Goal: Task Accomplishment & Management: Manage account settings

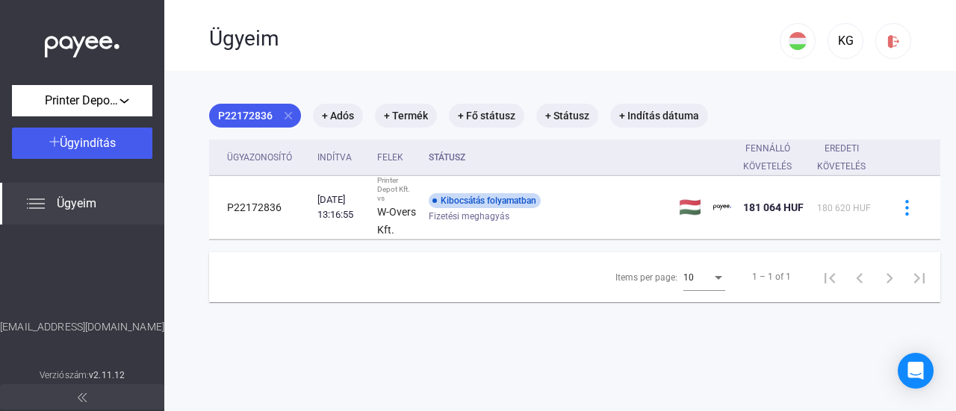
click at [90, 202] on span "Ügyeim" at bounding box center [77, 204] width 40 height 18
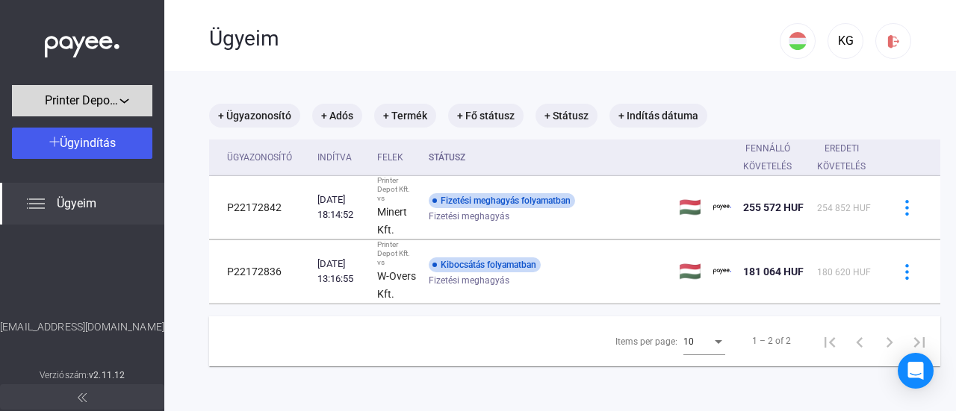
click at [116, 99] on span "Printer Depot Kft." at bounding box center [82, 101] width 75 height 18
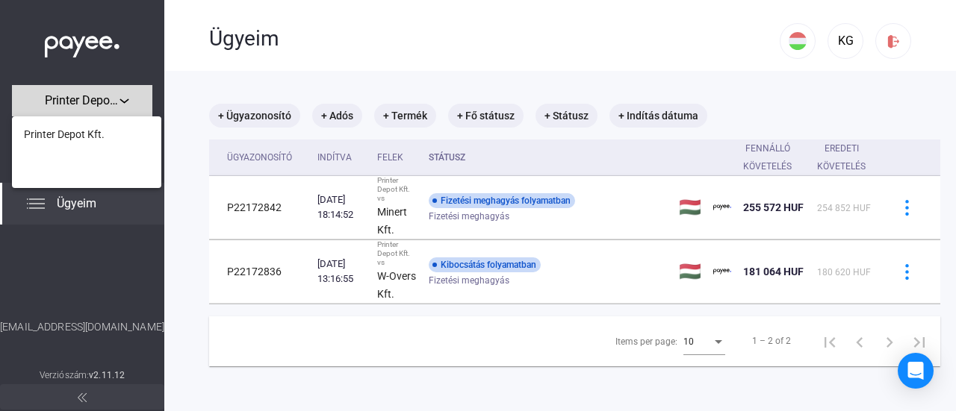
click at [116, 99] on div at bounding box center [478, 205] width 956 height 411
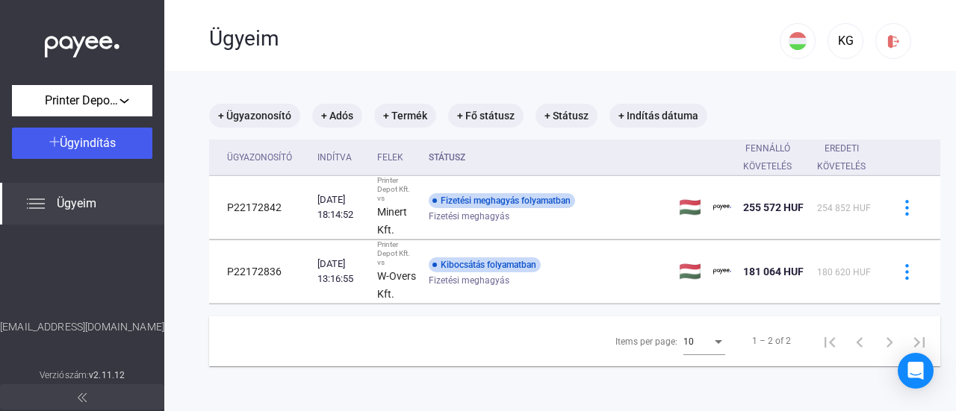
click at [63, 202] on span "Ügyeim" at bounding box center [77, 204] width 40 height 18
click at [839, 36] on div "KG" at bounding box center [845, 41] width 25 height 18
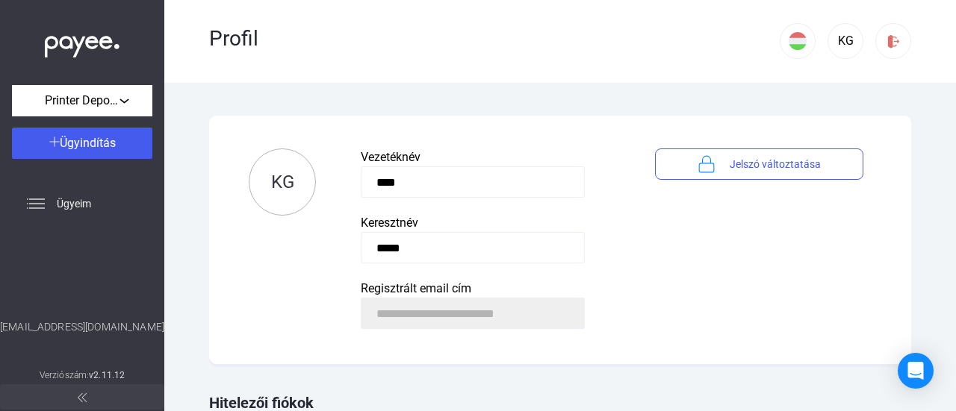
scroll to position [136, 0]
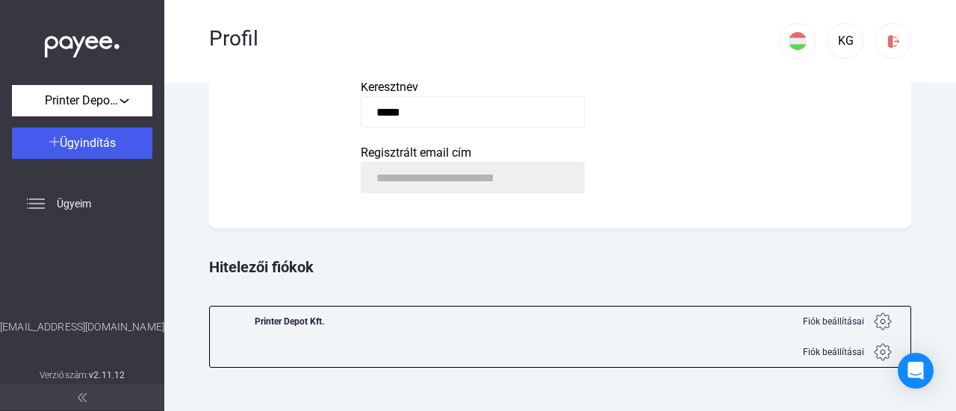
click at [821, 323] on span "Fiók beállításai" at bounding box center [833, 322] width 61 height 18
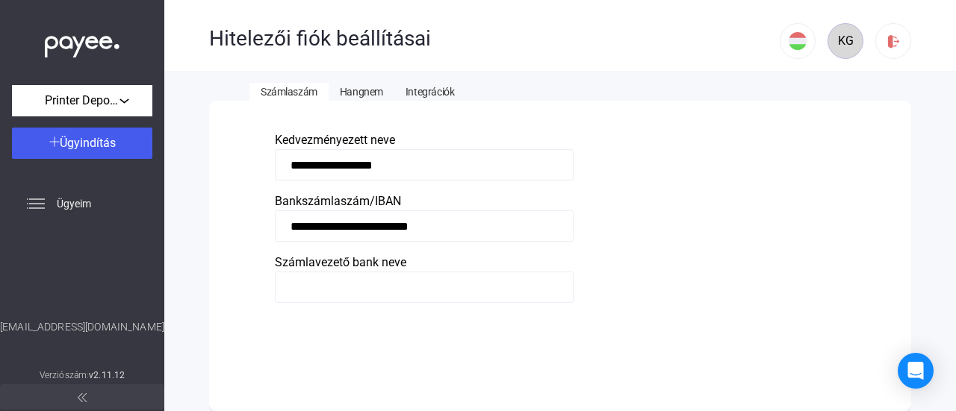
click at [833, 43] on div "KG" at bounding box center [845, 41] width 25 height 18
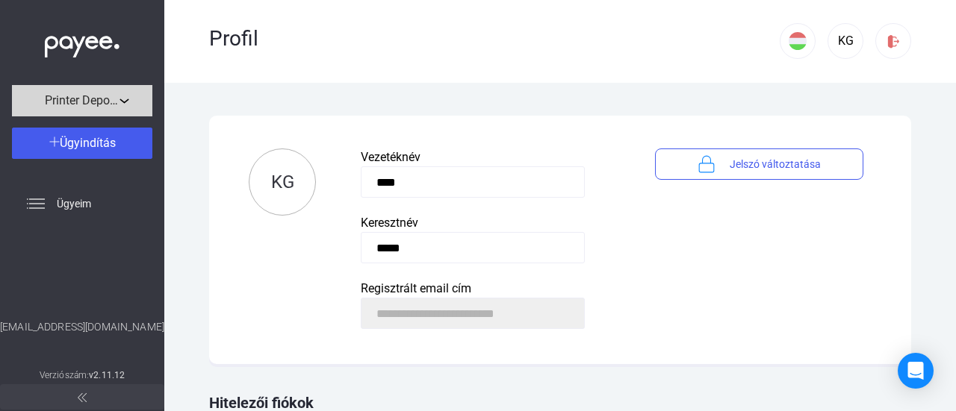
click at [112, 92] on div "Printer Depot Kft." at bounding box center [81, 101] width 131 height 19
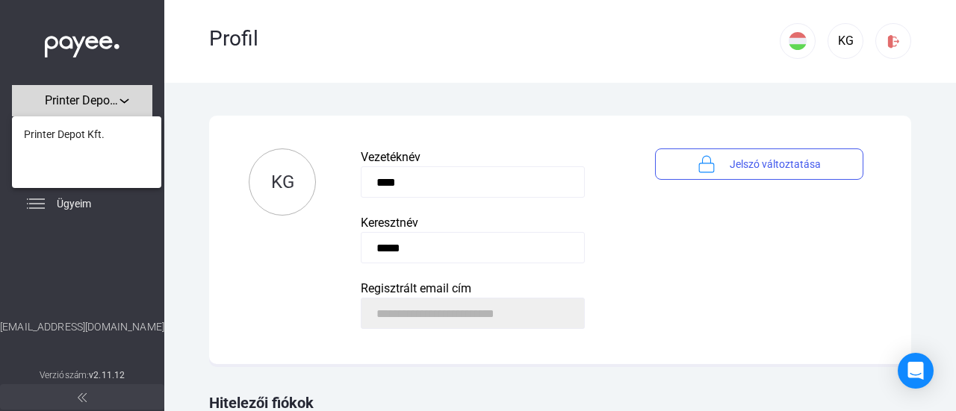
click at [112, 91] on div at bounding box center [478, 205] width 956 height 411
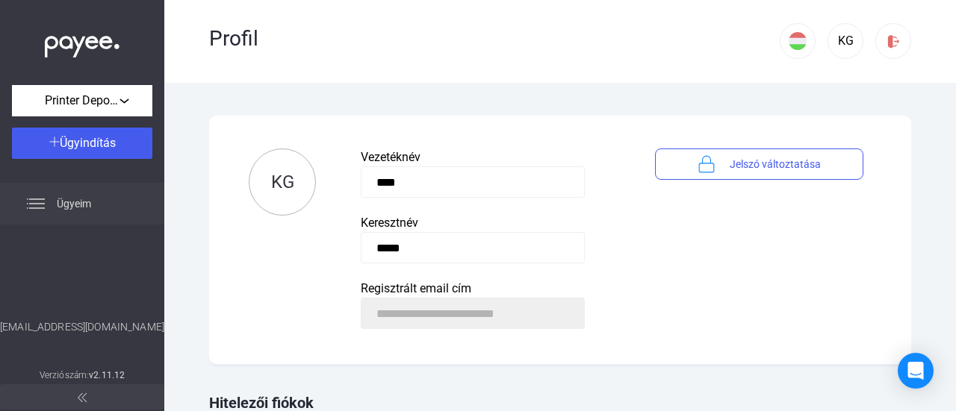
scroll to position [136, 0]
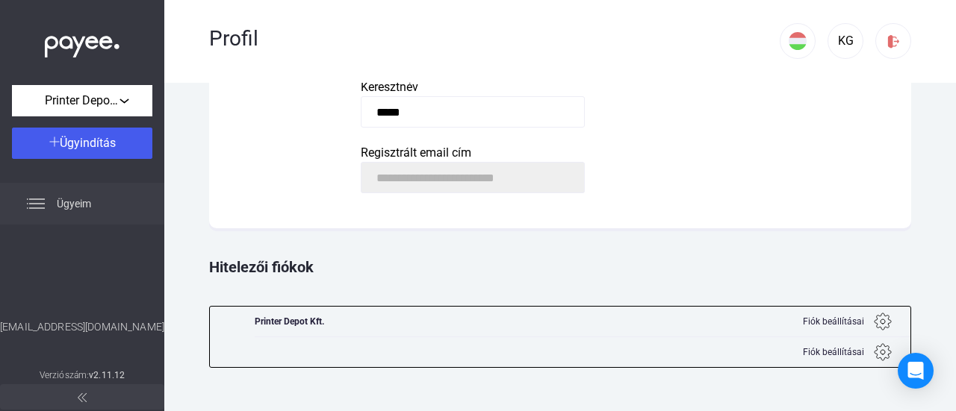
click at [46, 210] on div "Ügyeim" at bounding box center [82, 204] width 164 height 42
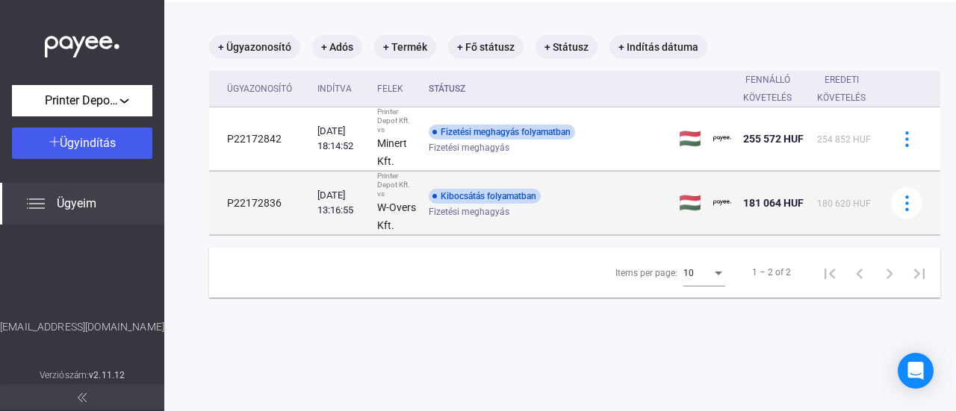
scroll to position [71, 0]
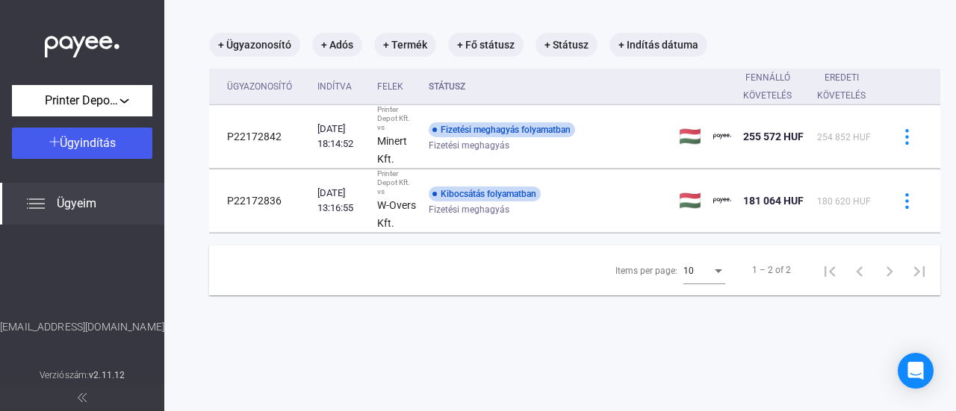
click at [76, 398] on button at bounding box center [82, 397] width 164 height 25
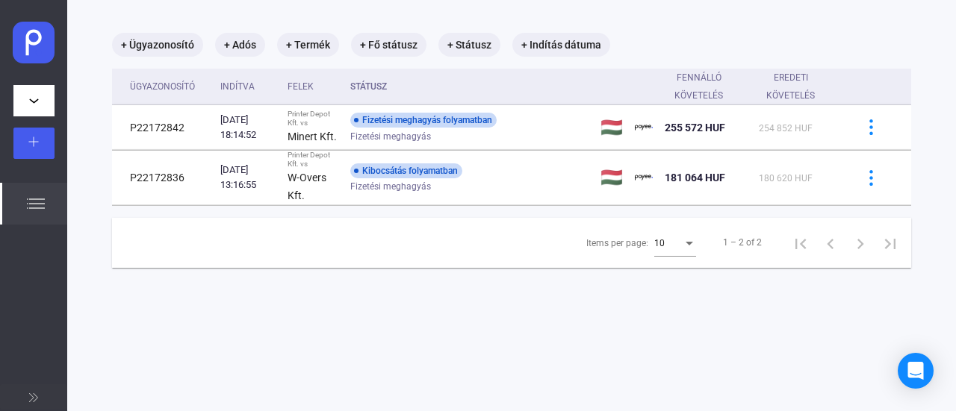
click at [37, 393] on span at bounding box center [33, 397] width 9 height 18
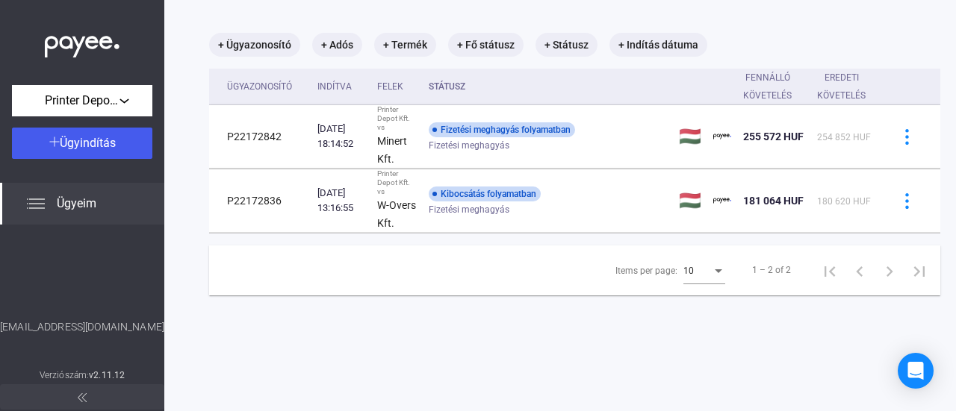
click at [91, 333] on div "[EMAIL_ADDRESS][DOMAIN_NAME]" at bounding box center [82, 343] width 164 height 47
click at [90, 326] on div "[EMAIL_ADDRESS][DOMAIN_NAME]" at bounding box center [82, 343] width 164 height 47
click at [90, 327] on div "[EMAIL_ADDRESS][DOMAIN_NAME]" at bounding box center [82, 343] width 164 height 47
copy div "[EMAIL_ADDRESS][DOMAIN_NAME]"
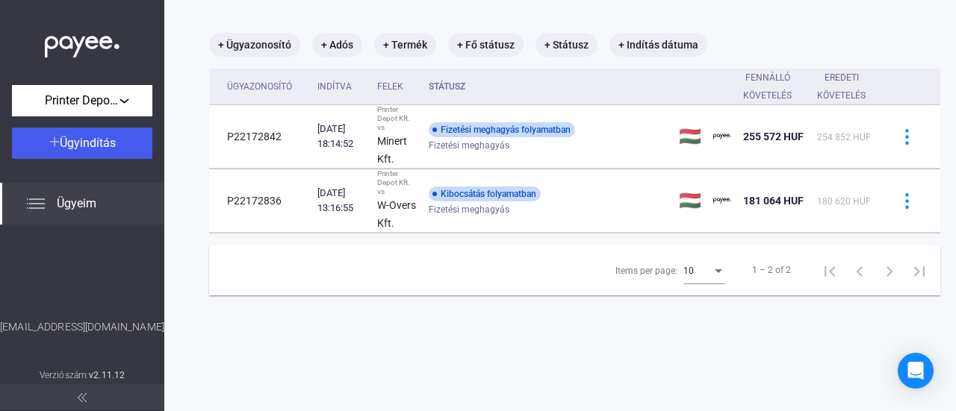
click at [48, 34] on img at bounding box center [82, 43] width 75 height 31
click at [84, 93] on span "Printer Depot Kft." at bounding box center [82, 101] width 75 height 18
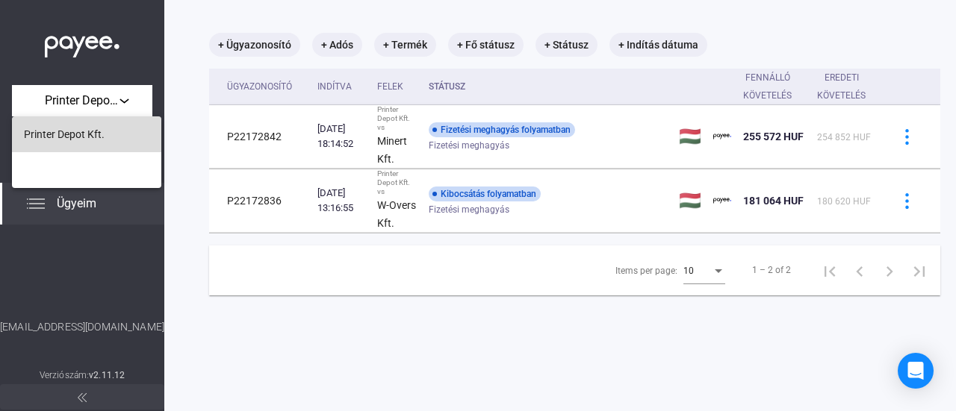
click at [38, 138] on span "Printer Depot Kft." at bounding box center [64, 134] width 81 height 18
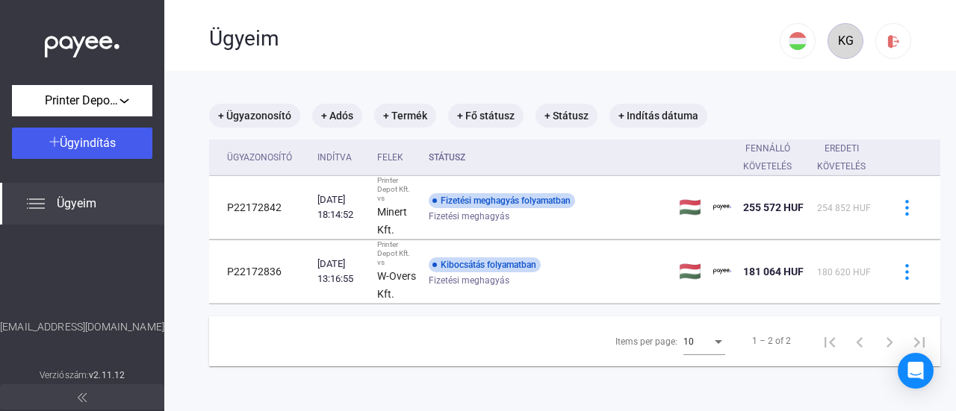
click at [836, 43] on div "KG" at bounding box center [845, 41] width 25 height 18
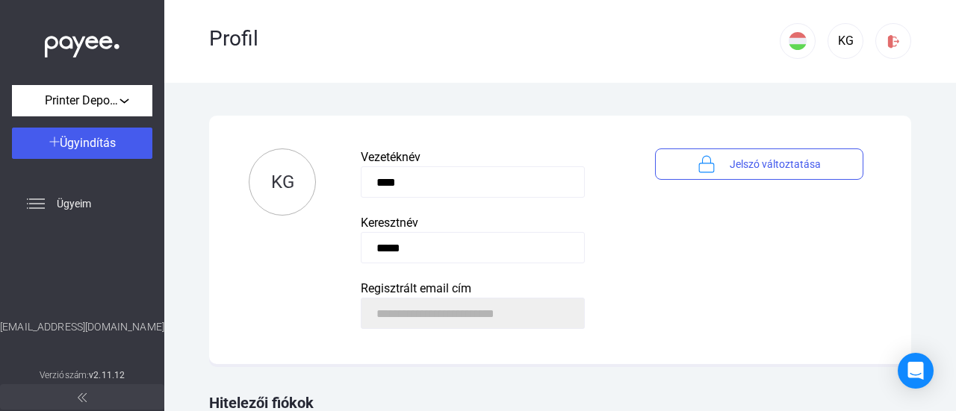
scroll to position [136, 0]
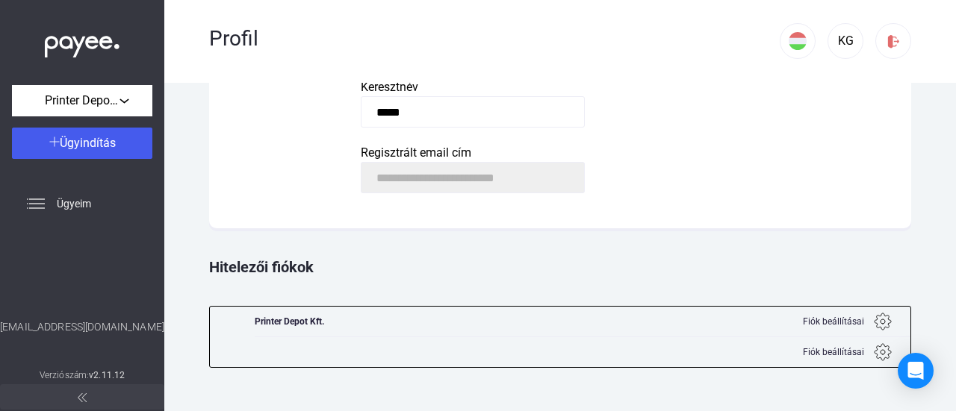
click at [288, 315] on div "Printer Depot Kft." at bounding box center [289, 322] width 69 height 30
click at [838, 356] on span "Fiók beállításai" at bounding box center [833, 352] width 61 height 18
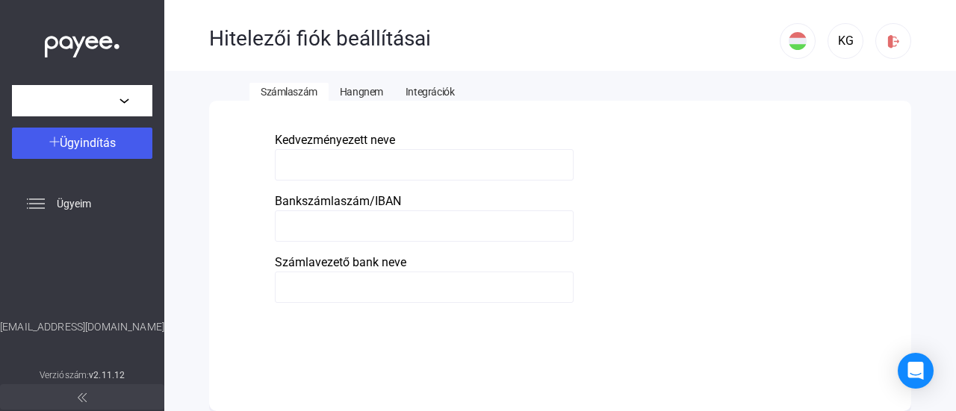
click at [361, 96] on span "Hangnem" at bounding box center [361, 92] width 43 height 12
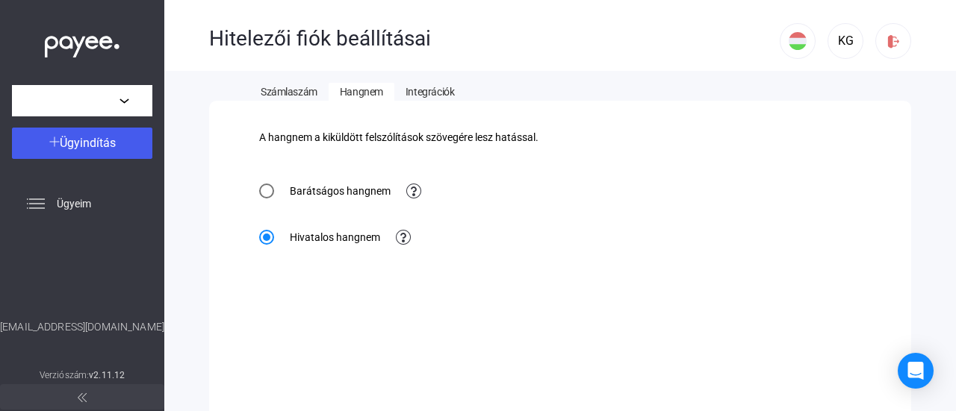
click at [433, 95] on span "Integrációk" at bounding box center [429, 92] width 49 height 12
